Goal: Use online tool/utility: Utilize a website feature to perform a specific function

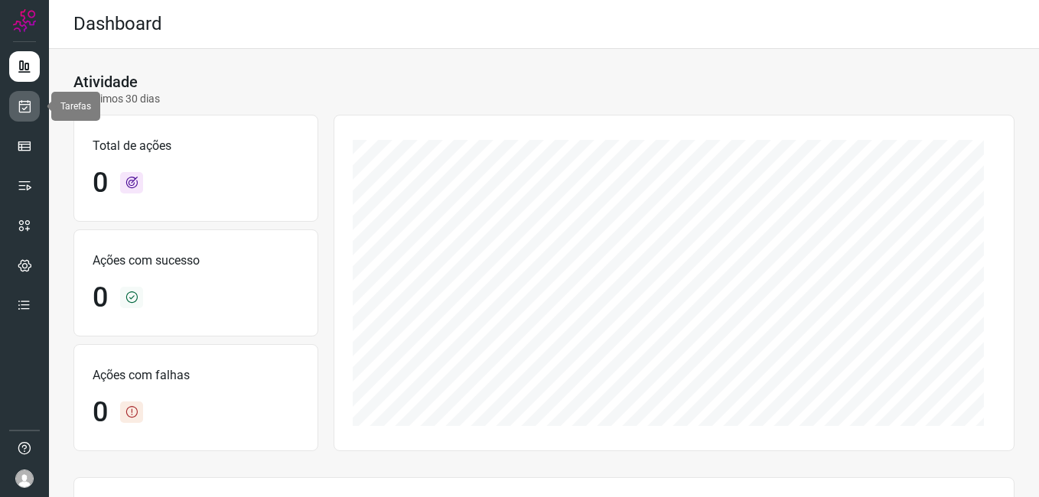
click at [25, 101] on icon at bounding box center [25, 106] width 16 height 15
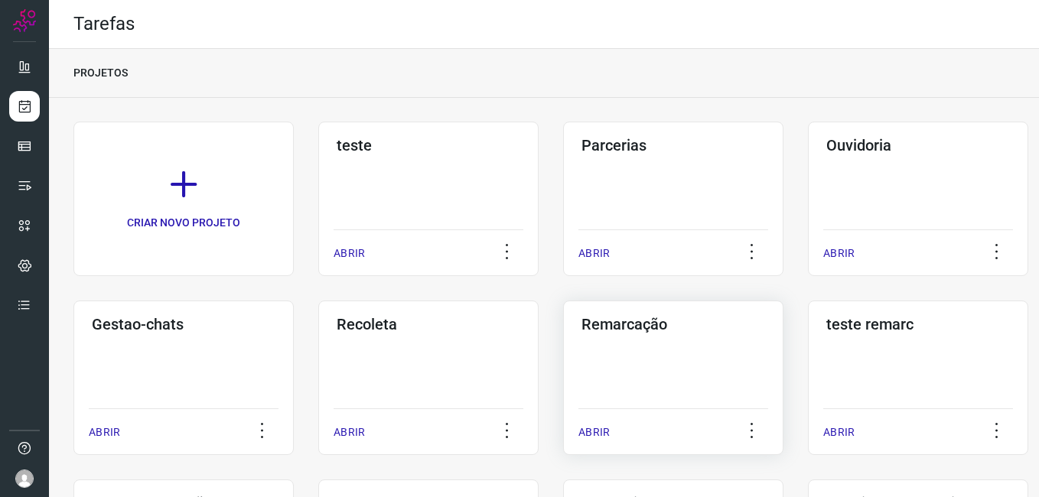
click at [608, 361] on div "Remarcação ABRIR" at bounding box center [673, 378] width 220 height 155
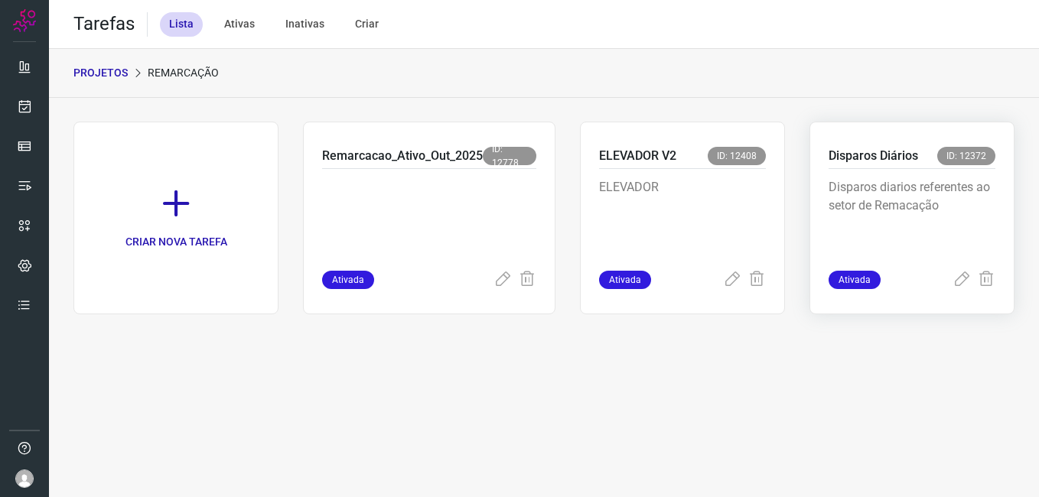
click at [913, 220] on p "Disparos diarios referentes ao setor de Remacação" at bounding box center [912, 216] width 167 height 77
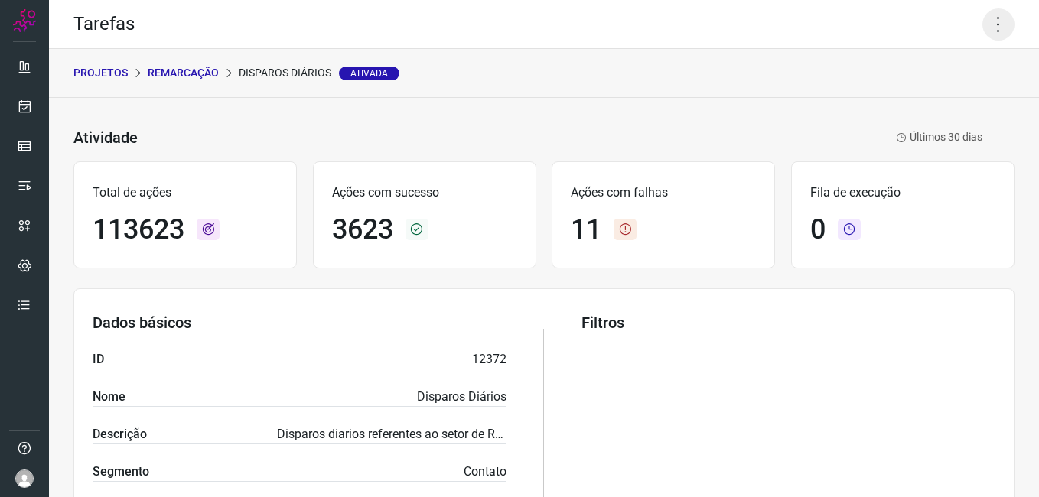
click at [995, 22] on icon at bounding box center [999, 24] width 32 height 32
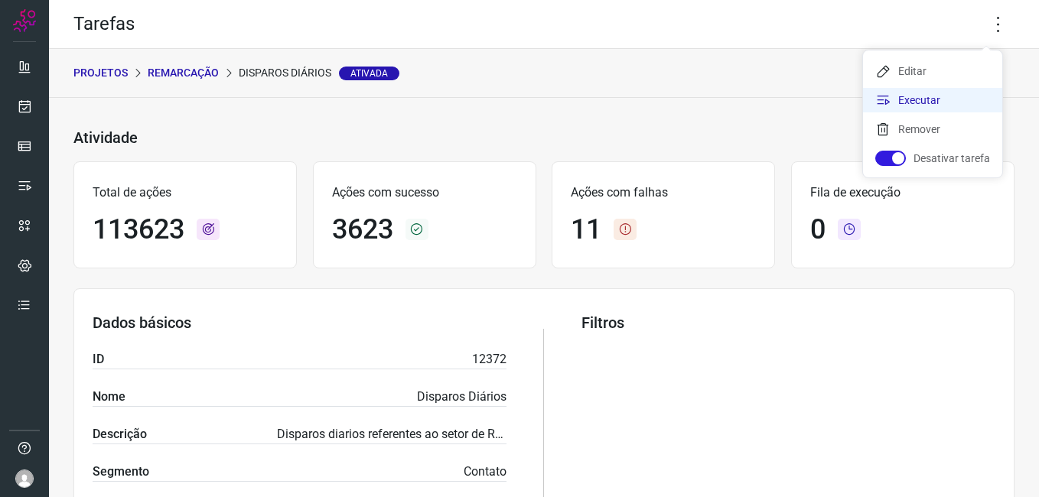
click at [903, 101] on li "Executar" at bounding box center [932, 100] width 139 height 24
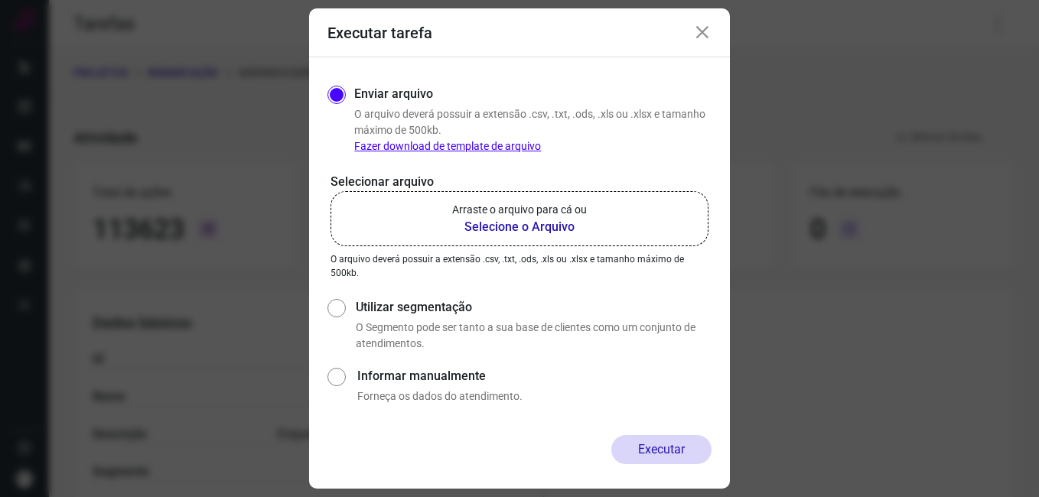
click at [521, 233] on b "Selecione o Arquivo" at bounding box center [519, 227] width 135 height 18
click at [0, 0] on input "Arraste o arquivo para cá ou Selecione o Arquivo" at bounding box center [0, 0] width 0 height 0
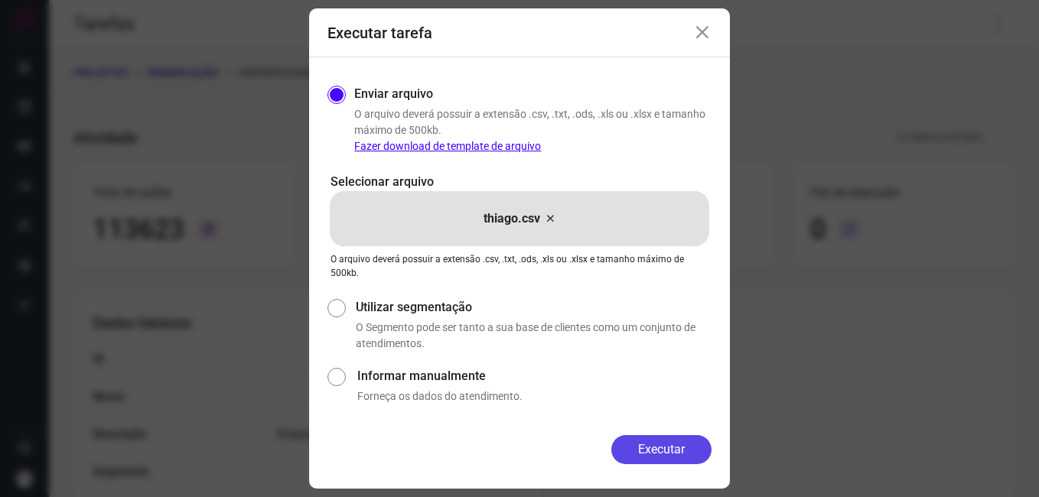
click at [663, 445] on button "Executar" at bounding box center [661, 449] width 100 height 29
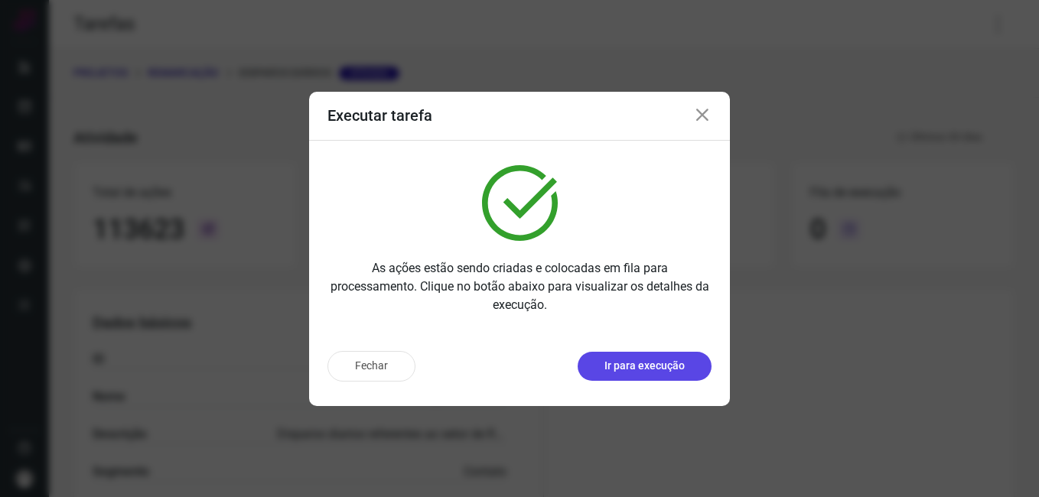
click at [632, 363] on p "Ir para execução" at bounding box center [645, 366] width 80 height 16
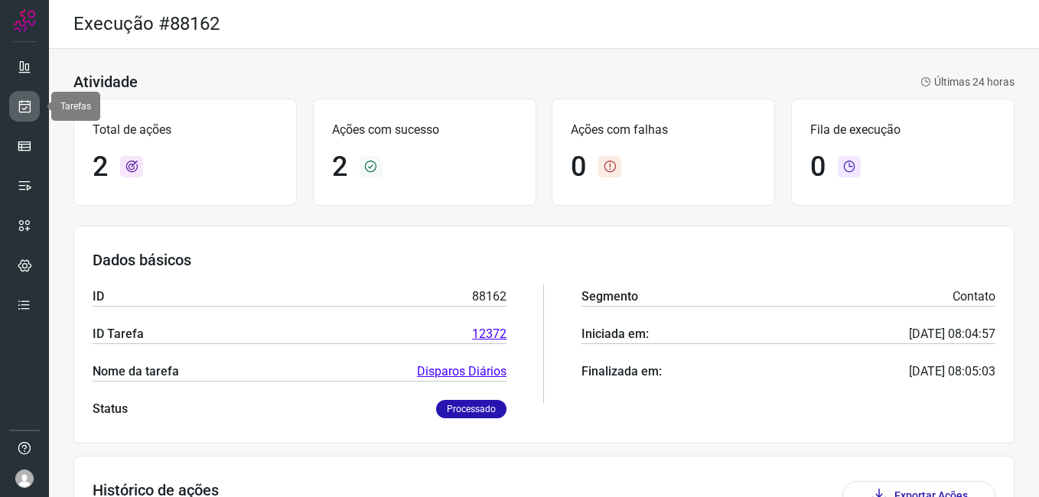
click at [22, 116] on link at bounding box center [24, 106] width 31 height 31
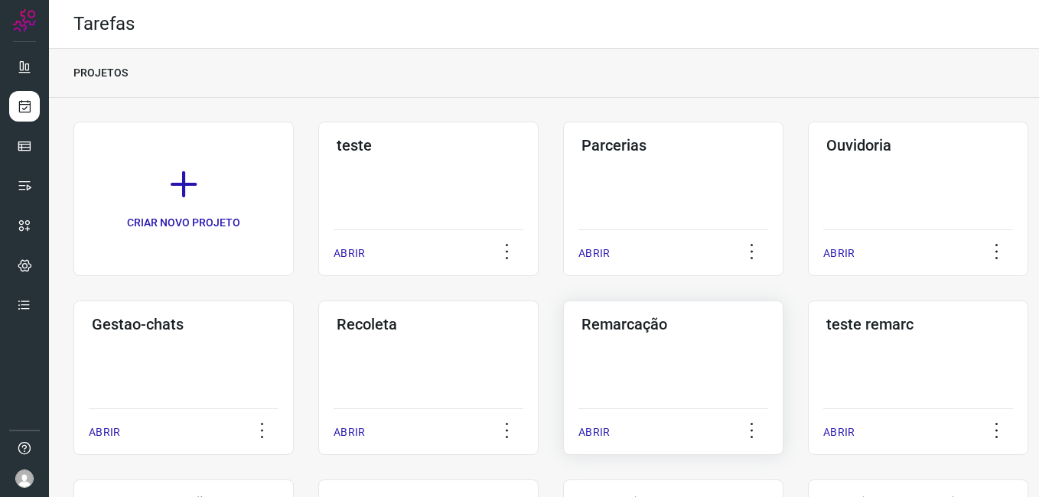
click at [679, 356] on div "Remarcação ABRIR" at bounding box center [673, 378] width 220 height 155
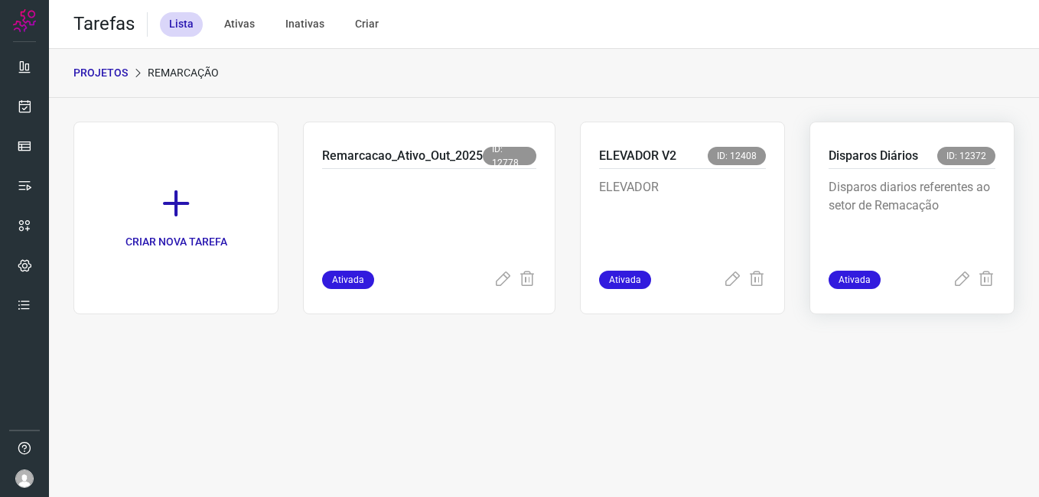
click at [891, 181] on p "Disparos diarios referentes ao setor de Remacação" at bounding box center [912, 216] width 167 height 77
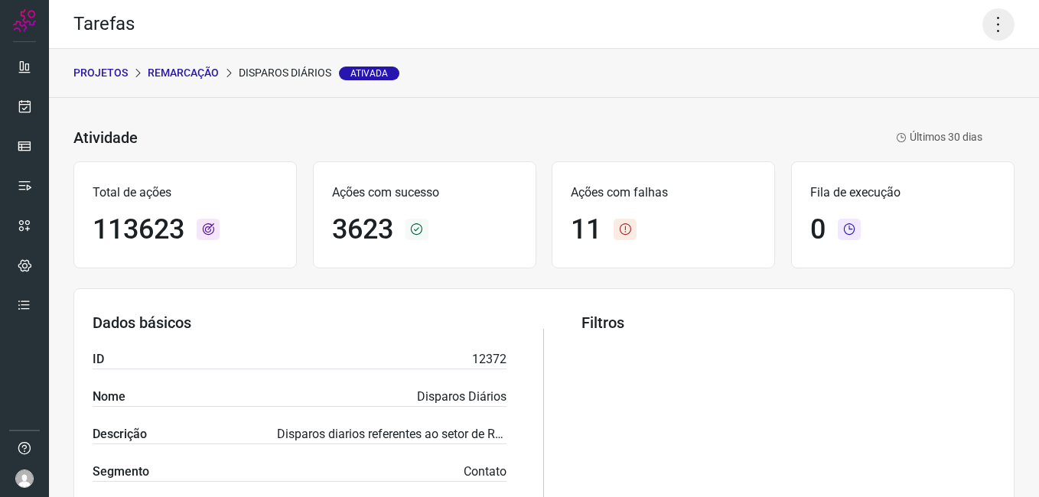
click at [983, 31] on icon at bounding box center [999, 24] width 32 height 32
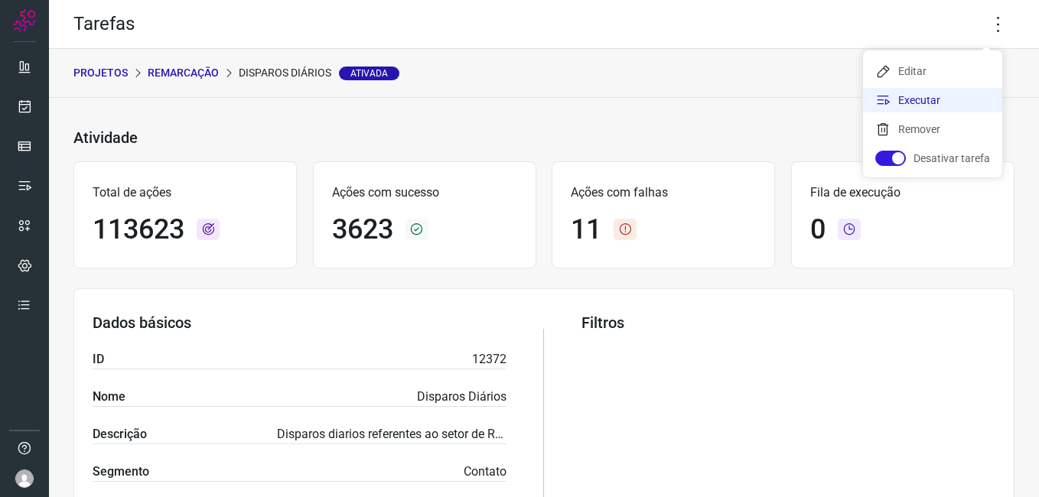
click at [959, 96] on li "Executar" at bounding box center [932, 100] width 139 height 24
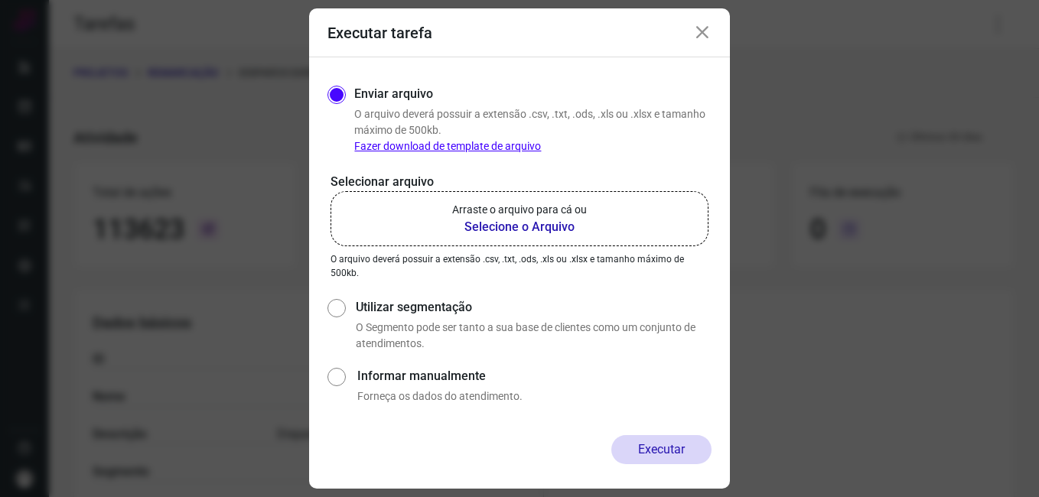
click at [496, 229] on b "Selecione o Arquivo" at bounding box center [519, 227] width 135 height 18
click at [0, 0] on input "Arraste o arquivo para cá ou Selecione o Arquivo" at bounding box center [0, 0] width 0 height 0
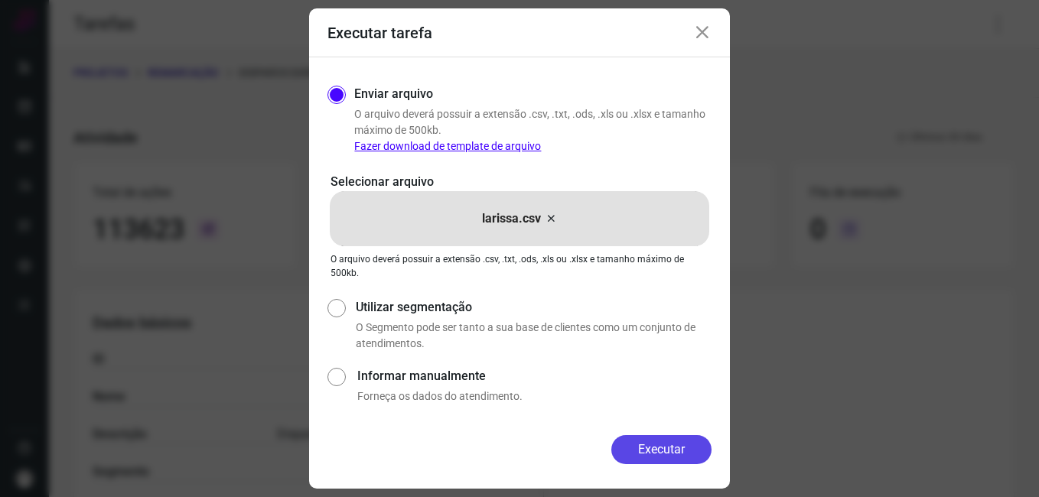
click at [654, 463] on button "Executar" at bounding box center [661, 449] width 100 height 29
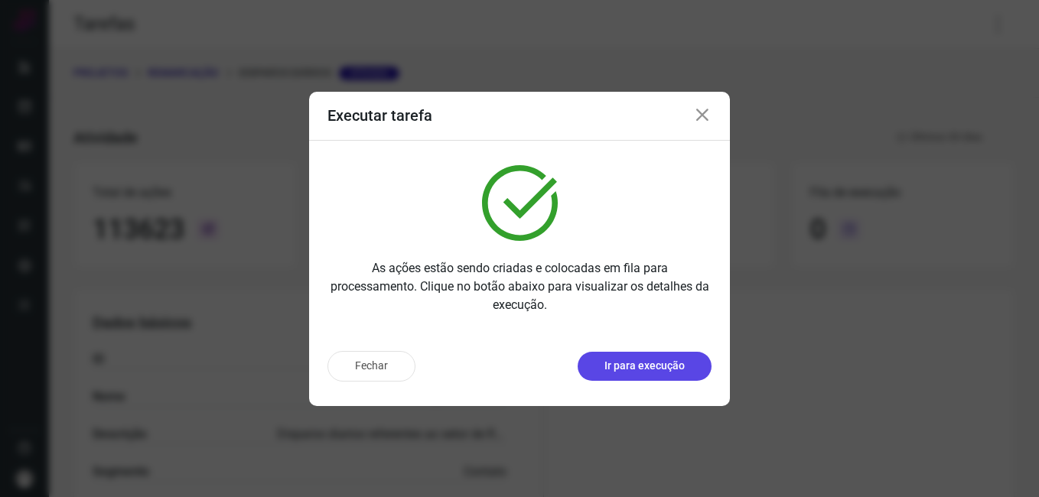
click at [635, 367] on p "Ir para execução" at bounding box center [645, 366] width 80 height 16
